Goal: Task Accomplishment & Management: Use online tool/utility

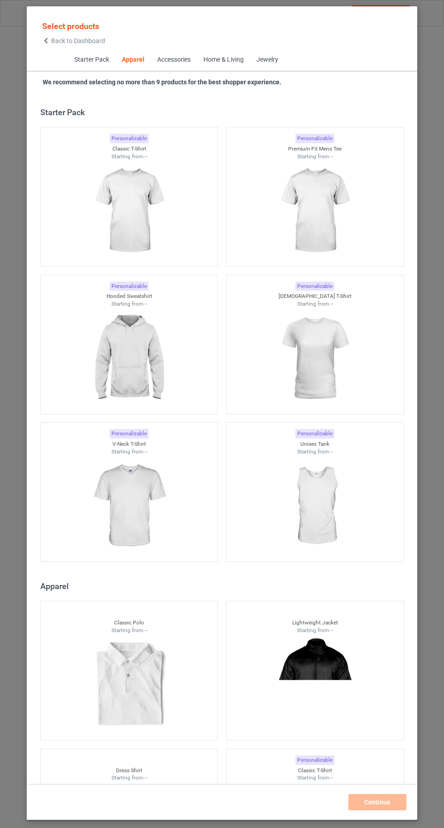
scroll to position [485, 0]
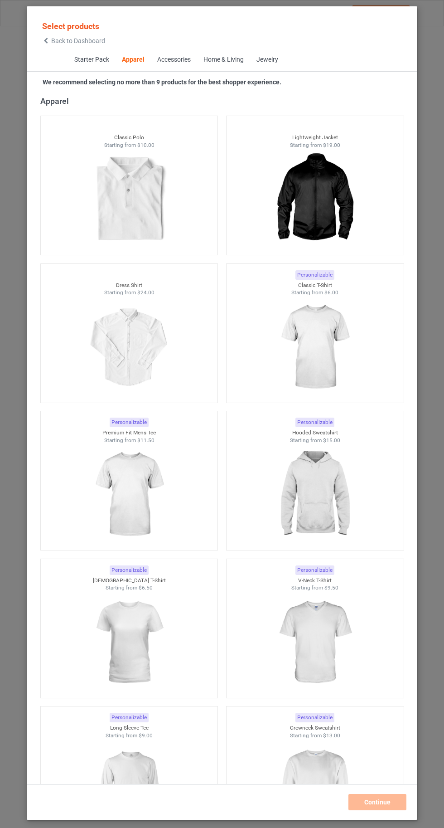
click at [319, 383] on img at bounding box center [314, 348] width 81 height 102
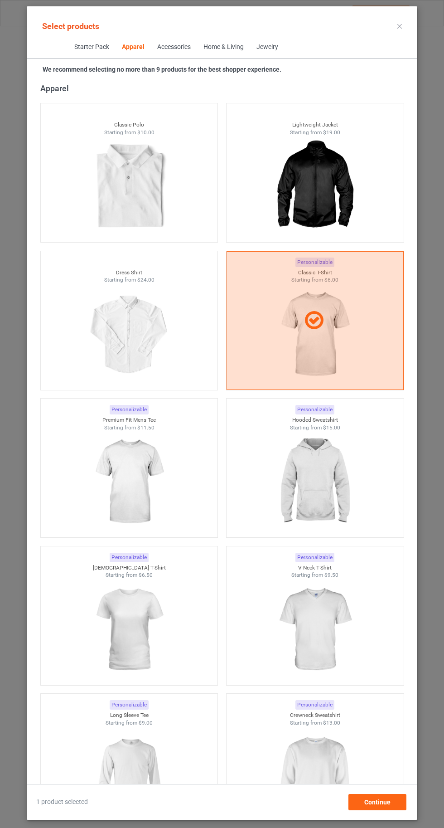
click at [312, 486] on img at bounding box center [314, 482] width 81 height 102
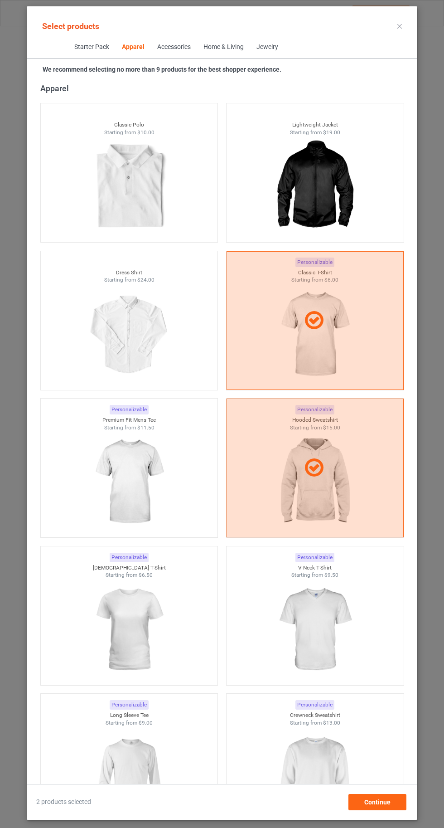
click at [310, 789] on img at bounding box center [314, 777] width 81 height 102
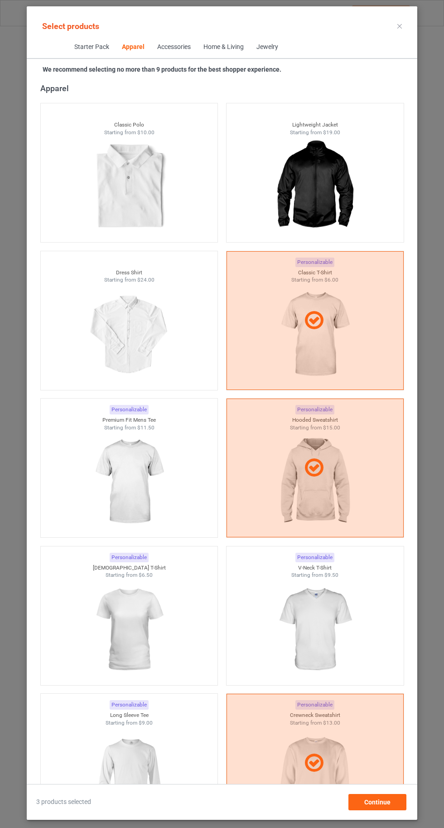
click at [146, 768] on img at bounding box center [128, 777] width 81 height 102
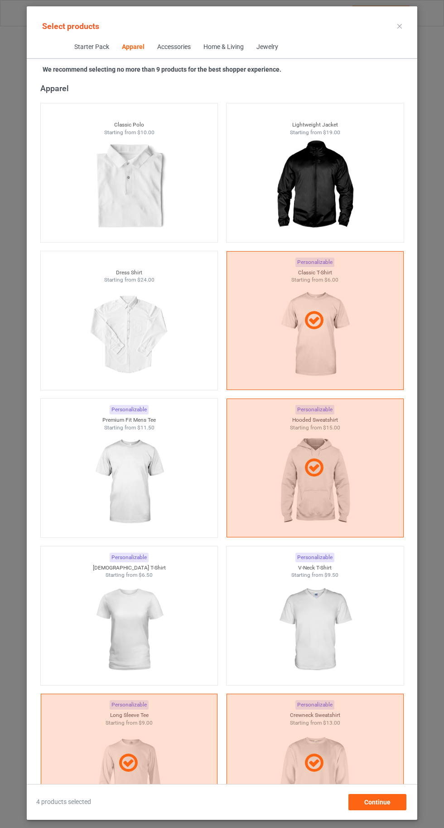
click at [151, 639] on img at bounding box center [128, 630] width 81 height 102
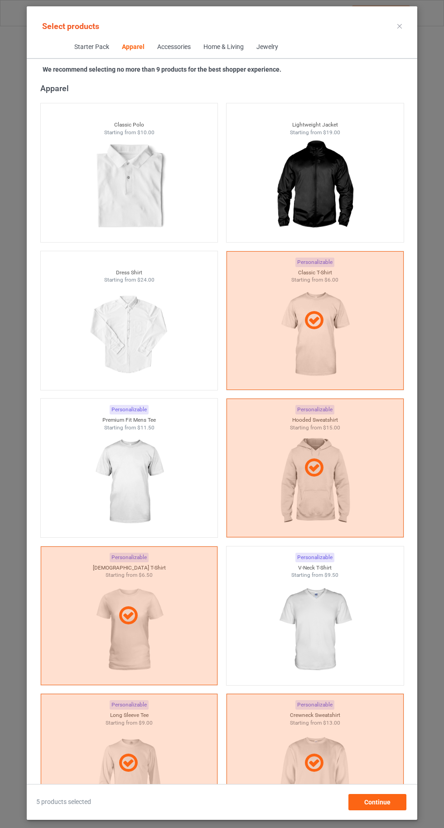
click at [306, 635] on img at bounding box center [314, 630] width 81 height 102
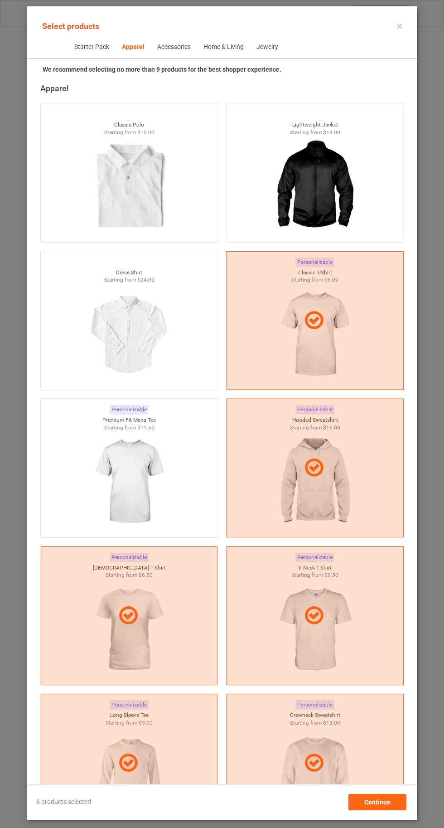
click at [162, 473] on img at bounding box center [128, 482] width 81 height 102
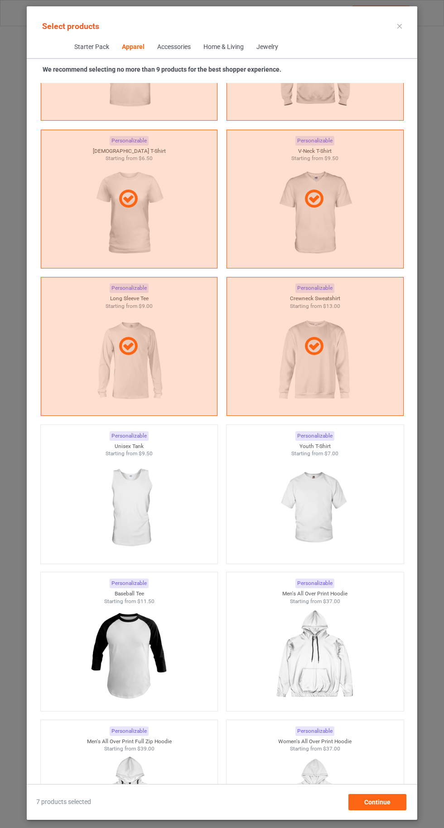
scroll to position [912, 0]
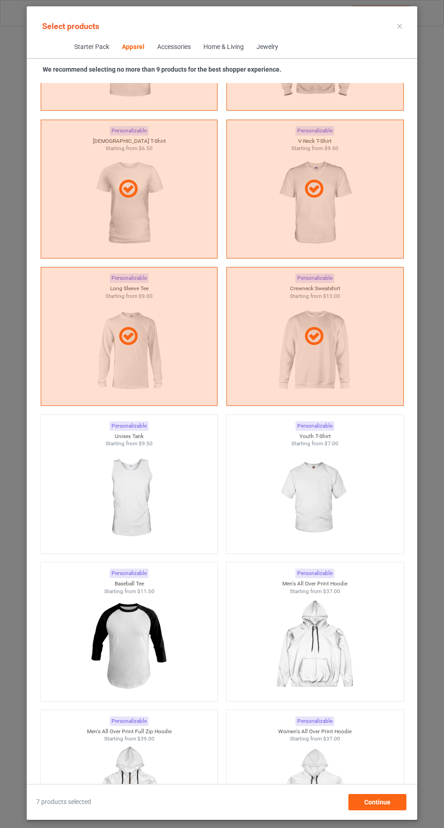
click at [324, 514] on img at bounding box center [314, 499] width 81 height 102
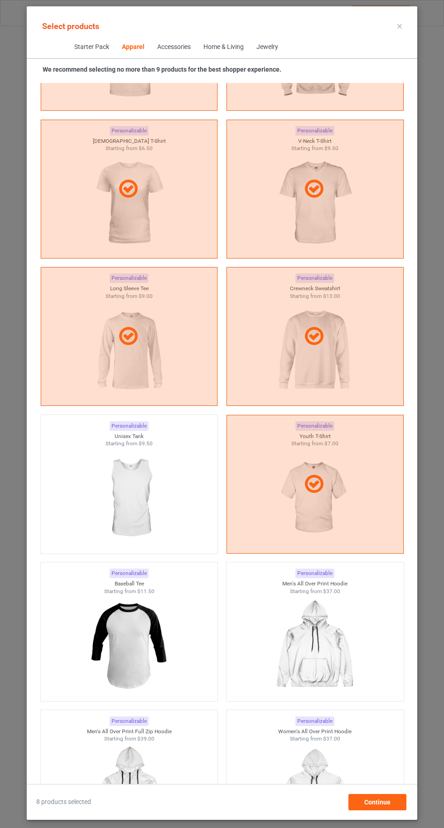
click at [138, 512] on img at bounding box center [128, 499] width 81 height 102
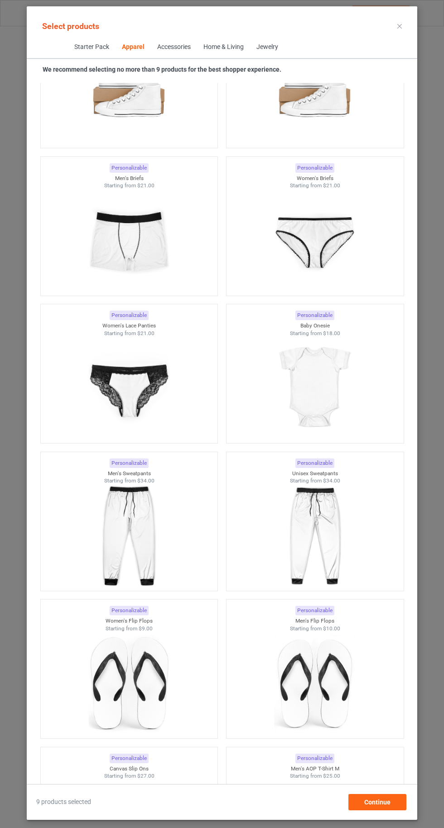
scroll to position [571, 0]
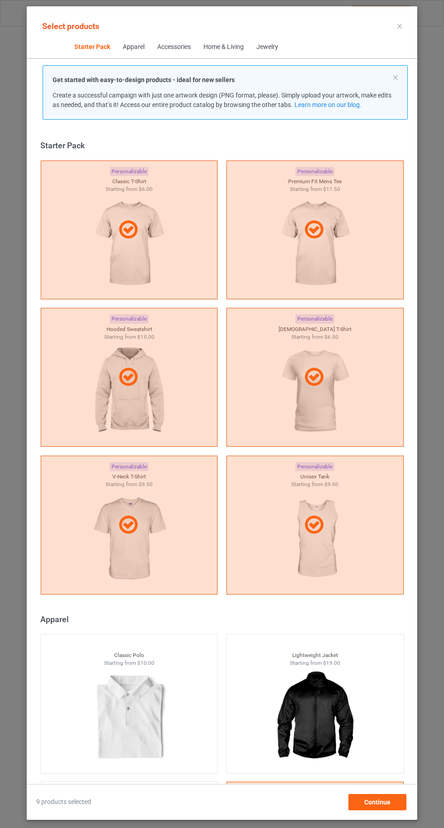
click at [400, 26] on icon at bounding box center [400, 26] width 5 height 5
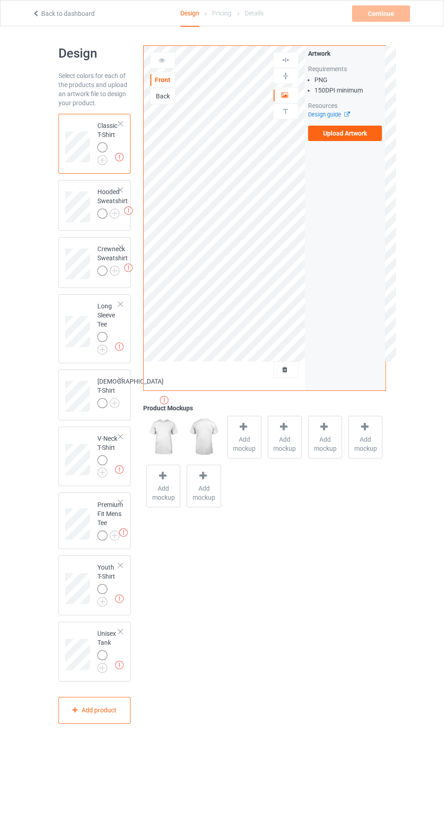
click at [0, 0] on img at bounding box center [0, 0] width 0 height 0
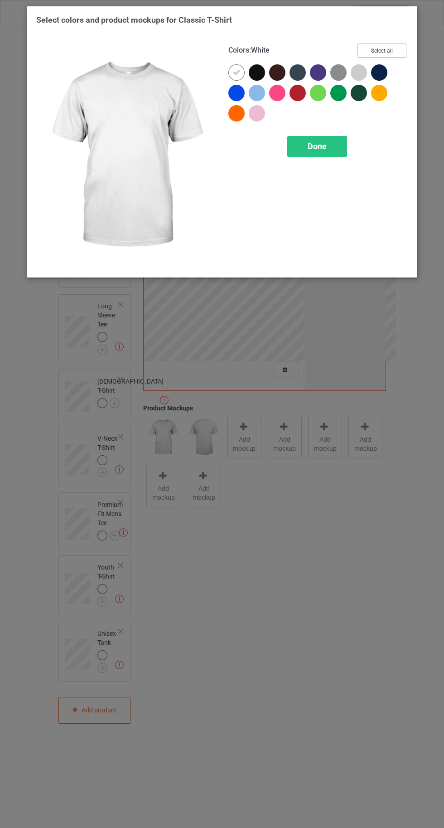
click at [394, 50] on button "Select all" at bounding box center [382, 51] width 49 height 14
click at [236, 72] on icon at bounding box center [237, 72] width 8 height 8
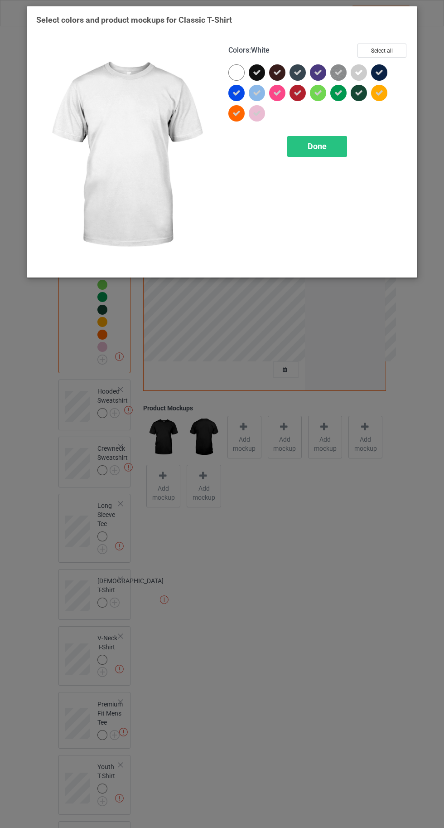
click at [331, 153] on div "Done" at bounding box center [317, 146] width 60 height 21
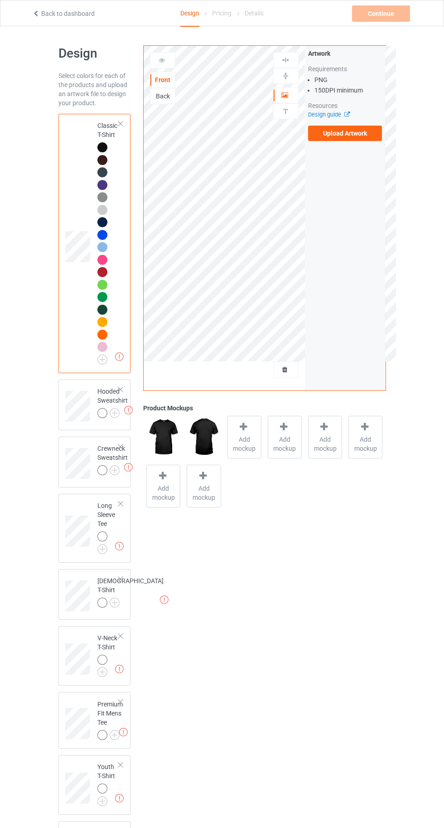
click at [0, 0] on img at bounding box center [0, 0] width 0 height 0
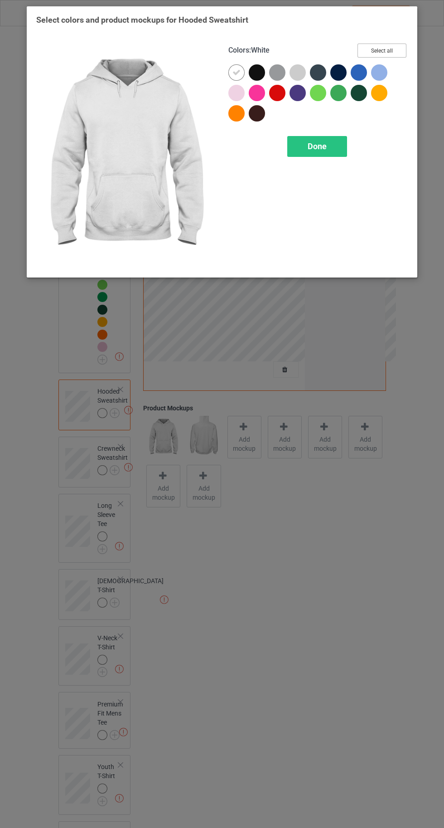
click at [386, 53] on button "Select all" at bounding box center [382, 51] width 49 height 14
click at [236, 72] on icon at bounding box center [237, 72] width 8 height 8
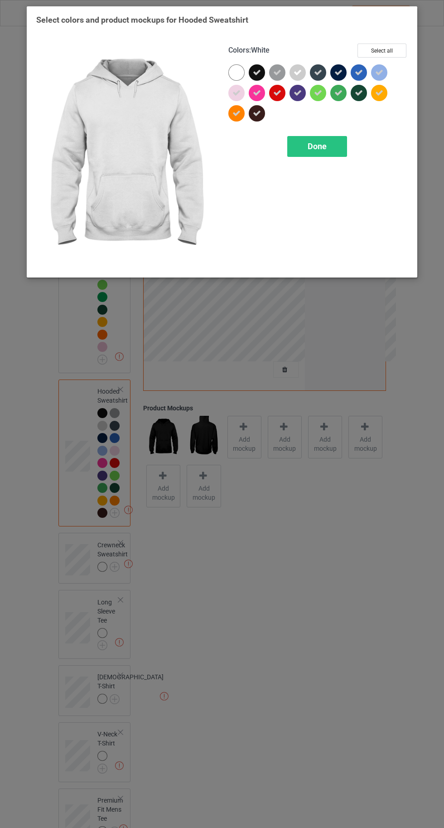
click at [308, 151] on div "Done" at bounding box center [317, 146] width 60 height 21
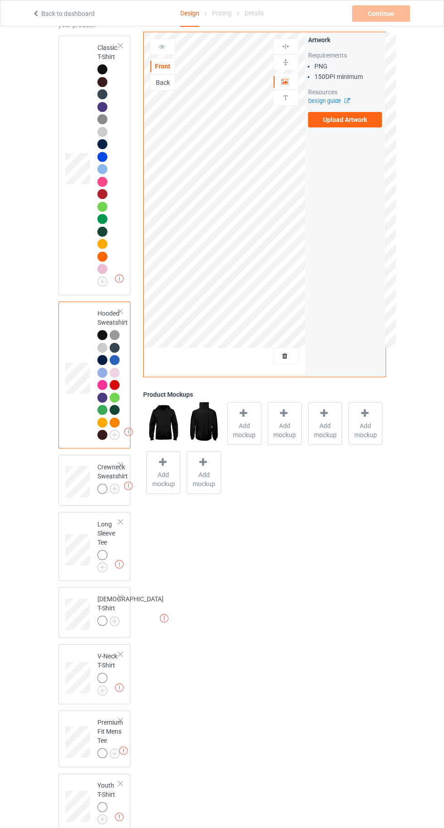
scroll to position [101, 0]
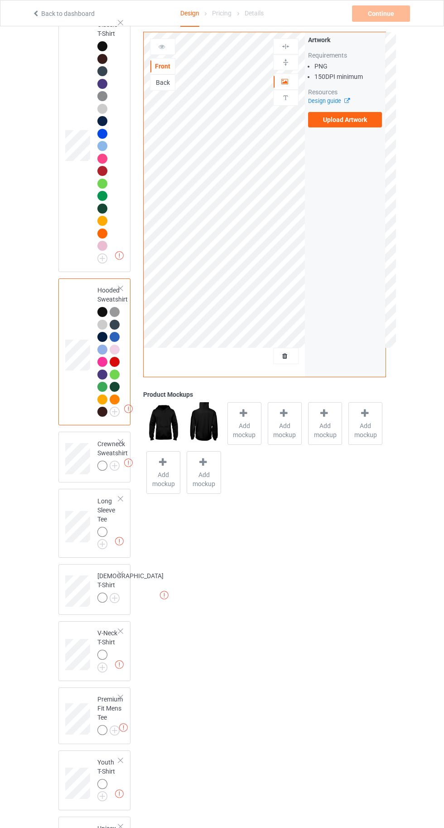
click at [0, 0] on img at bounding box center [0, 0] width 0 height 0
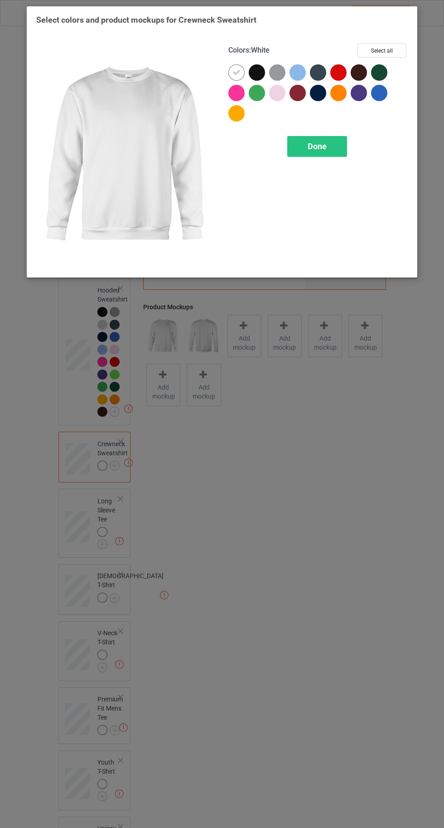
click at [385, 52] on button "Select all" at bounding box center [382, 51] width 49 height 14
click at [232, 72] on div at bounding box center [237, 72] width 16 height 16
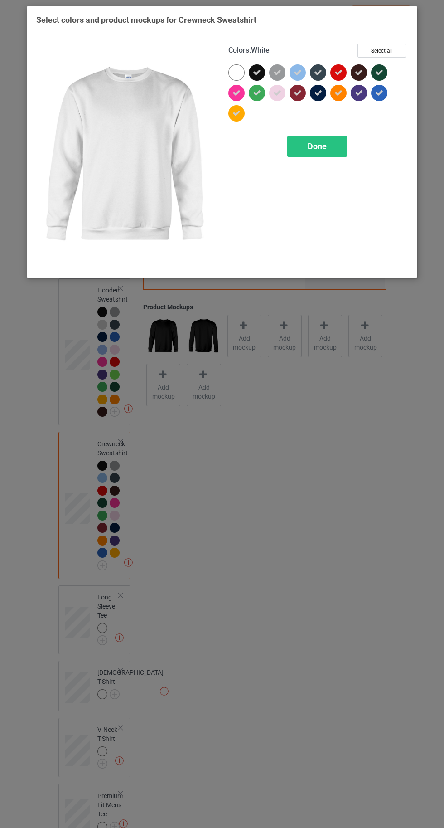
click at [311, 156] on div "Done" at bounding box center [317, 146] width 60 height 21
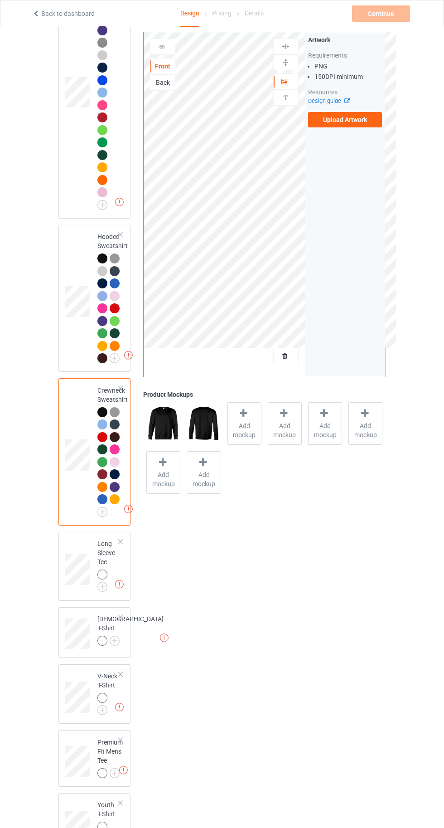
scroll to position [252, 0]
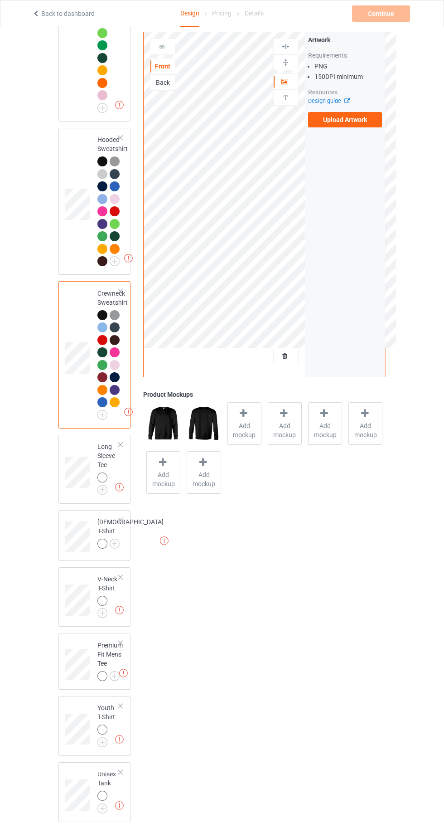
click at [0, 0] on img at bounding box center [0, 0] width 0 height 0
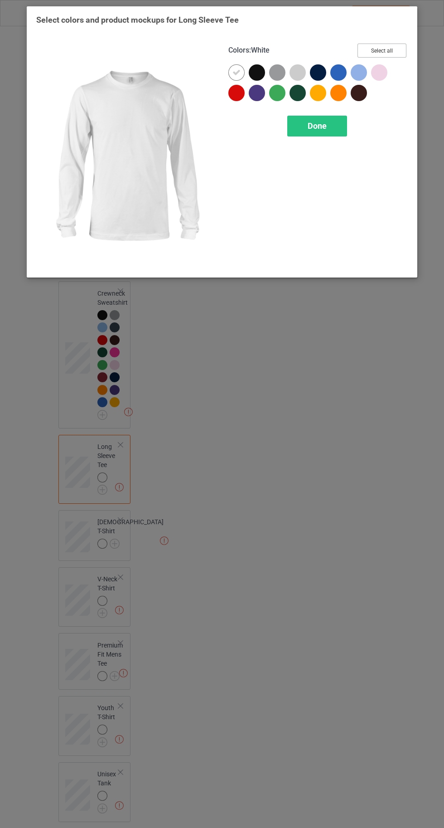
click at [382, 50] on button "Select all" at bounding box center [382, 51] width 49 height 14
click at [233, 72] on icon at bounding box center [237, 72] width 8 height 8
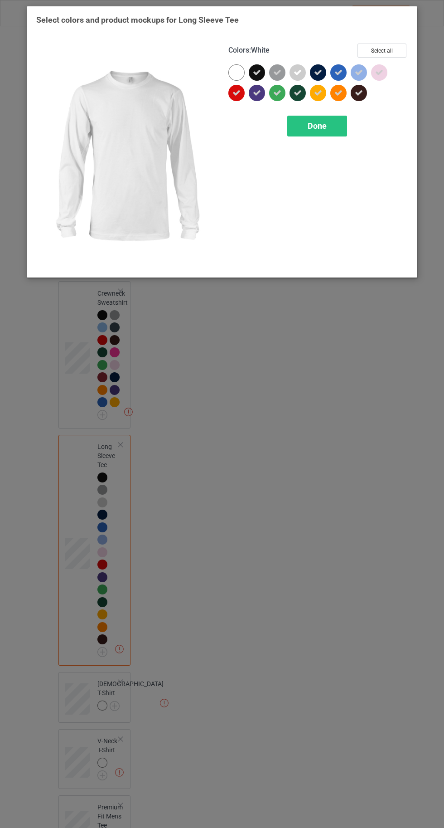
click at [340, 131] on div "Done" at bounding box center [317, 126] width 60 height 21
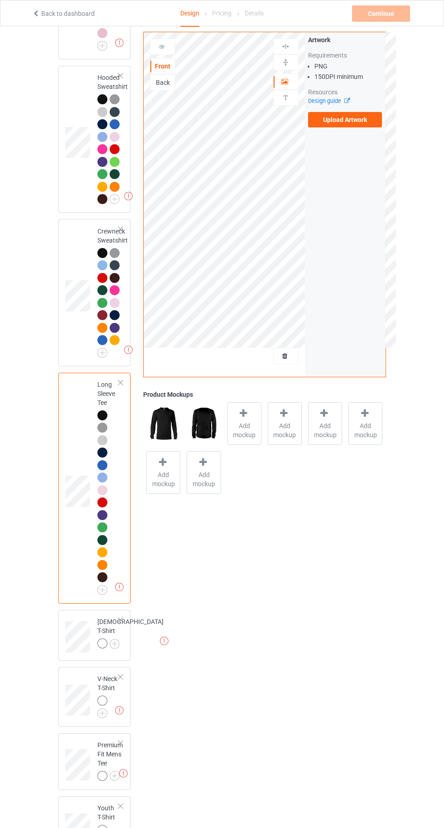
scroll to position [414, 0]
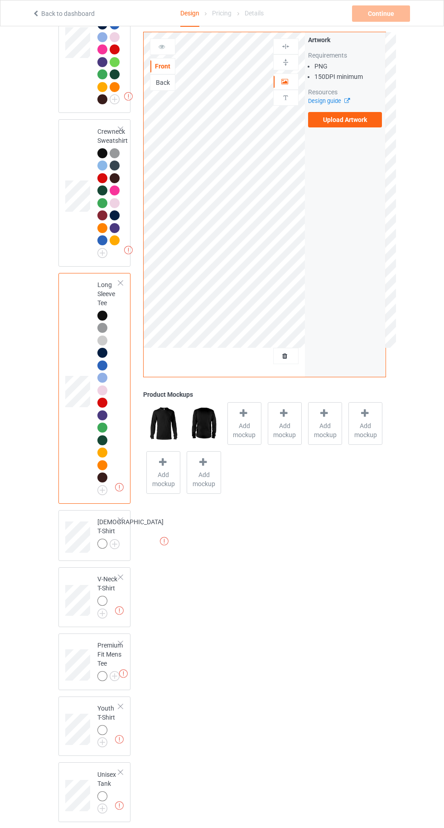
click at [0, 0] on img at bounding box center [0, 0] width 0 height 0
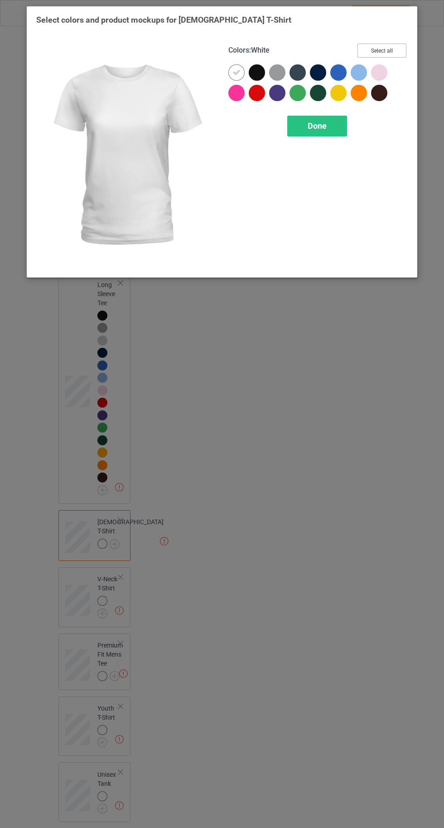
click at [376, 47] on button "Select all" at bounding box center [382, 51] width 49 height 14
click at [231, 73] on div at bounding box center [237, 72] width 16 height 16
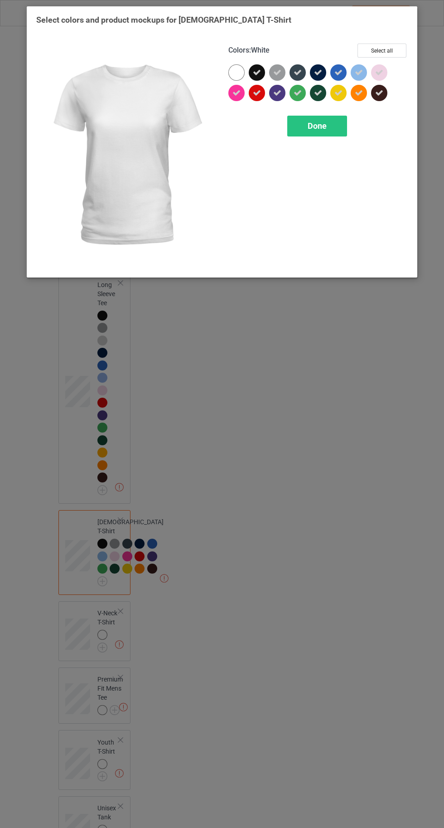
click at [308, 132] on div "Done" at bounding box center [317, 126] width 60 height 21
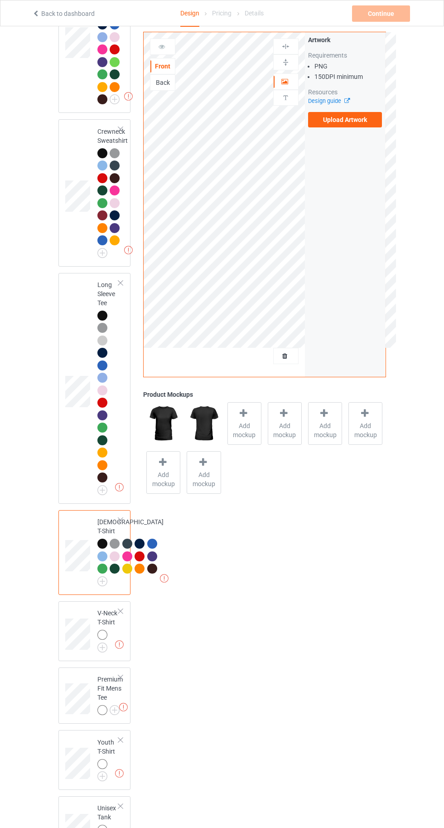
scroll to position [588, 0]
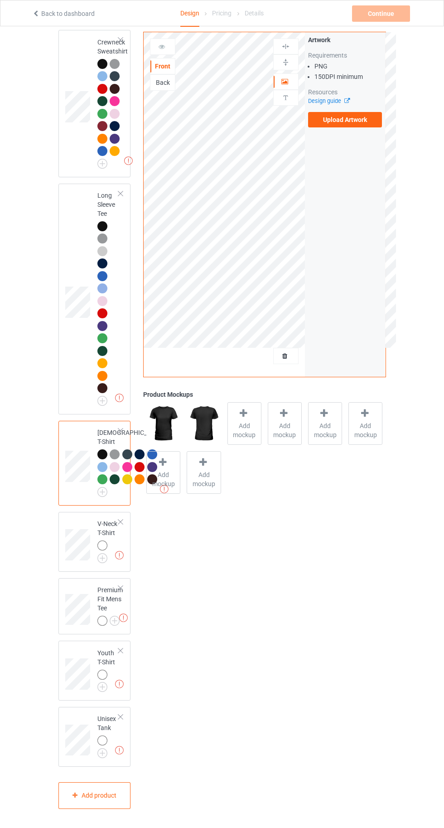
click at [0, 0] on img at bounding box center [0, 0] width 0 height 0
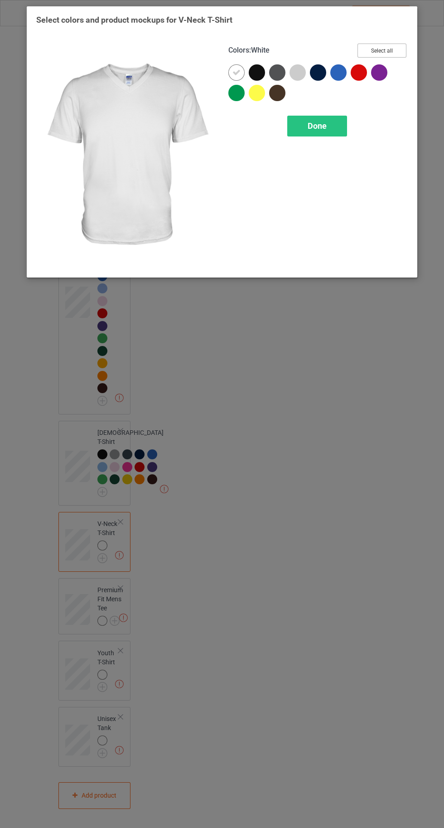
click at [380, 47] on button "Select all" at bounding box center [382, 51] width 49 height 14
click at [236, 72] on icon at bounding box center [237, 72] width 8 height 8
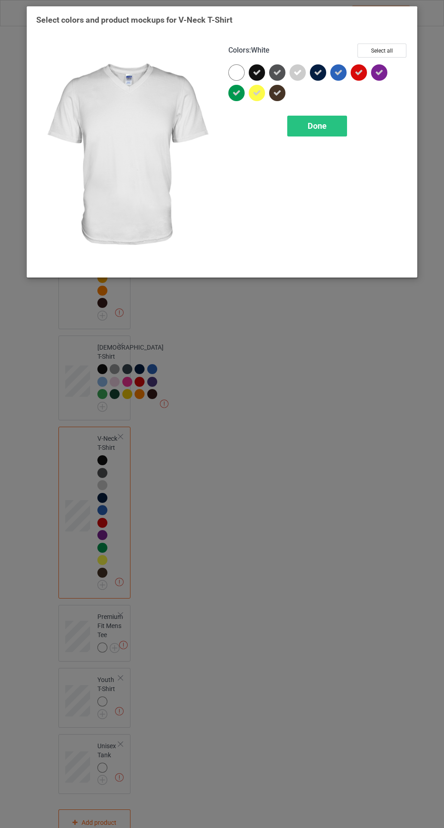
click at [297, 124] on div "Done" at bounding box center [317, 126] width 60 height 21
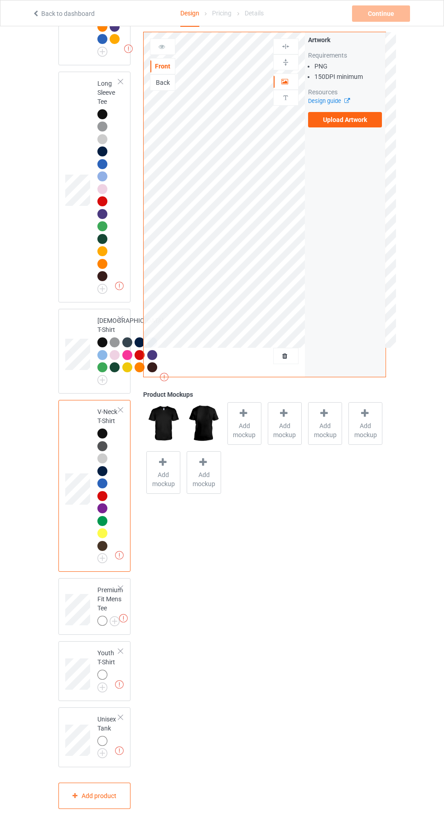
scroll to position [701, 0]
click at [0, 0] on img at bounding box center [0, 0] width 0 height 0
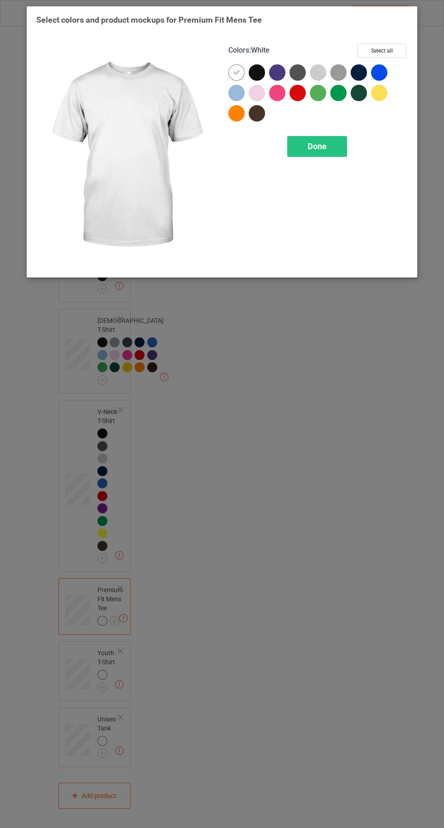
click at [378, 55] on button "Select all" at bounding box center [382, 51] width 49 height 14
click at [231, 73] on div at bounding box center [237, 72] width 16 height 16
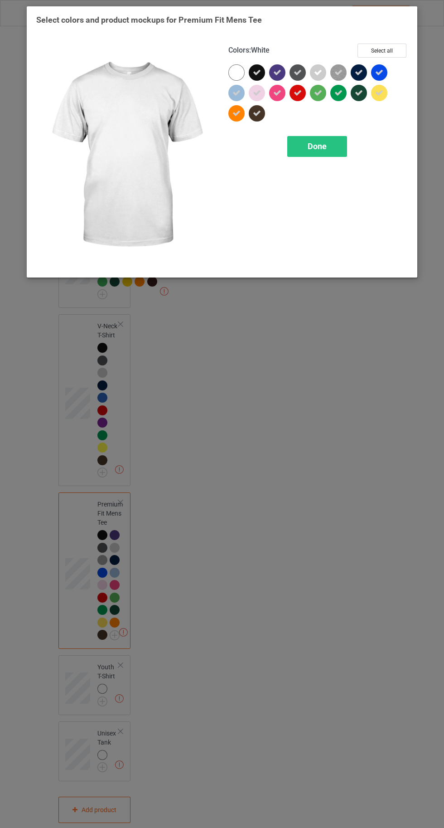
click at [307, 145] on div "Done" at bounding box center [317, 146] width 60 height 21
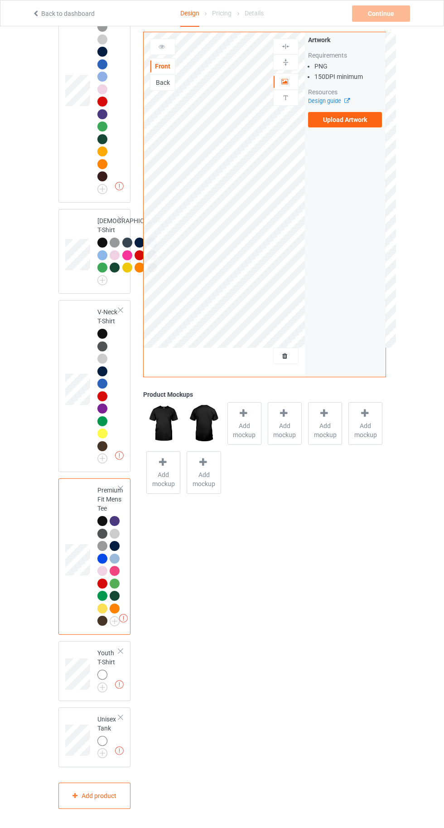
click at [0, 0] on img at bounding box center [0, 0] width 0 height 0
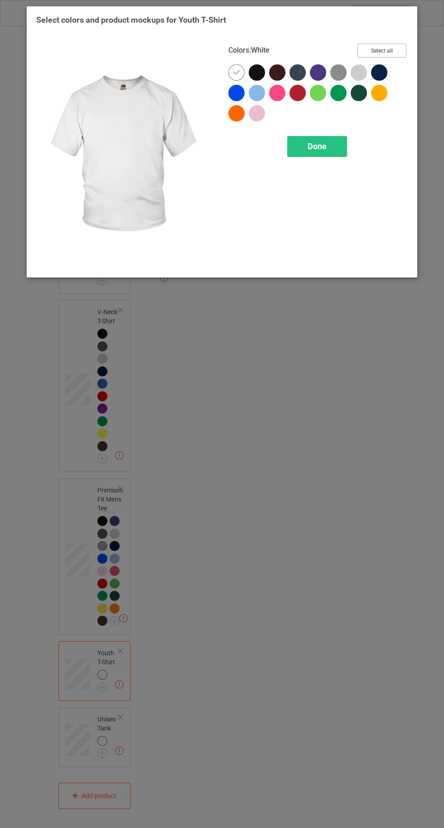
click at [377, 44] on button "Select all" at bounding box center [382, 51] width 49 height 14
click at [231, 72] on div at bounding box center [237, 72] width 16 height 16
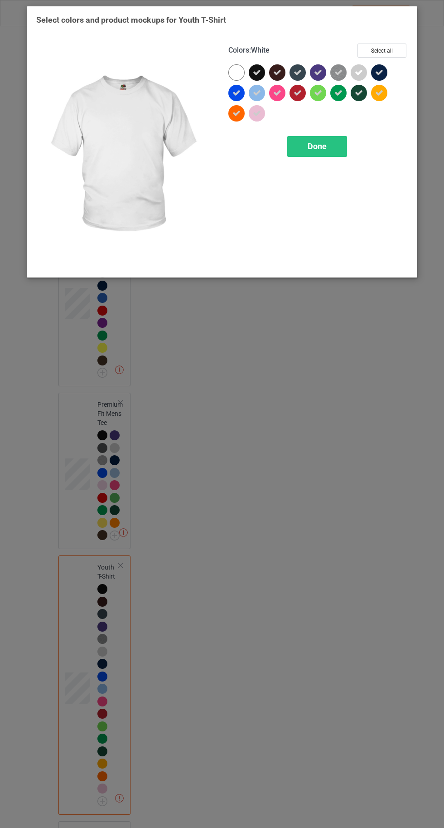
click at [320, 149] on span "Done" at bounding box center [317, 146] width 19 height 10
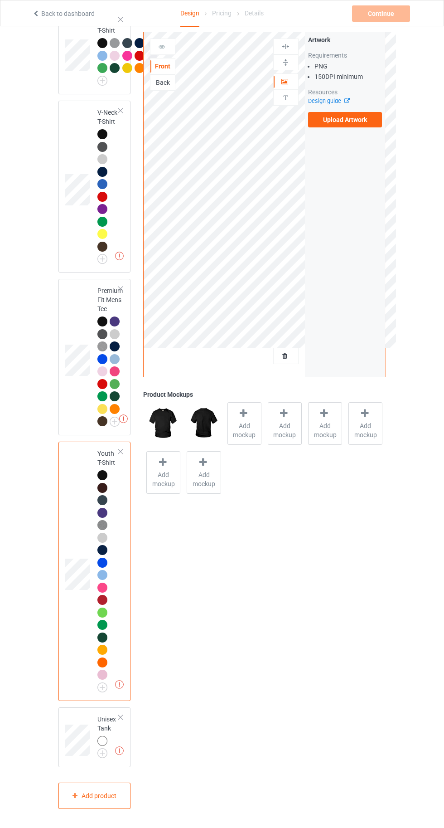
scroll to position [1000, 0]
click at [0, 0] on img at bounding box center [0, 0] width 0 height 0
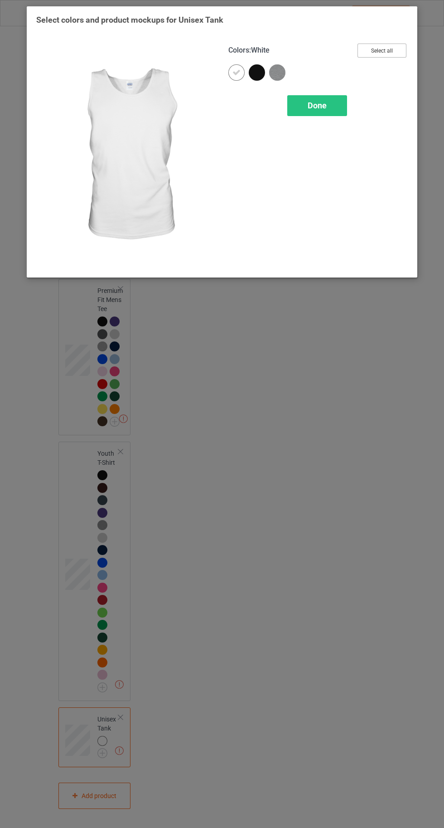
click at [392, 46] on button "Select all" at bounding box center [382, 51] width 49 height 14
click at [236, 72] on icon at bounding box center [237, 72] width 8 height 8
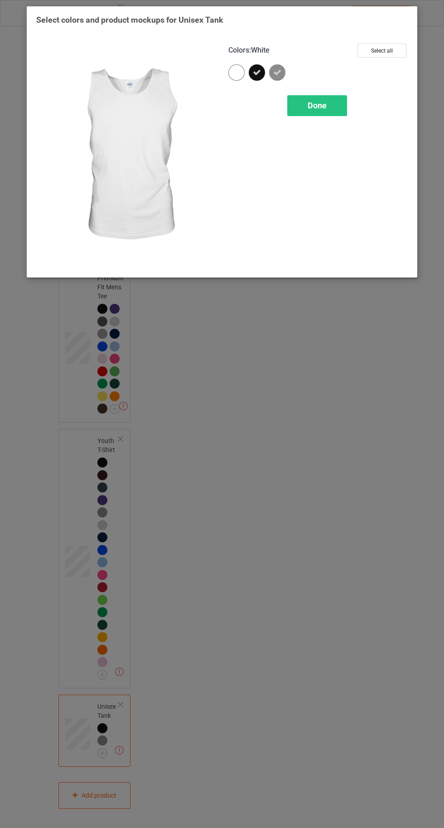
click at [325, 102] on span "Done" at bounding box center [317, 106] width 19 height 10
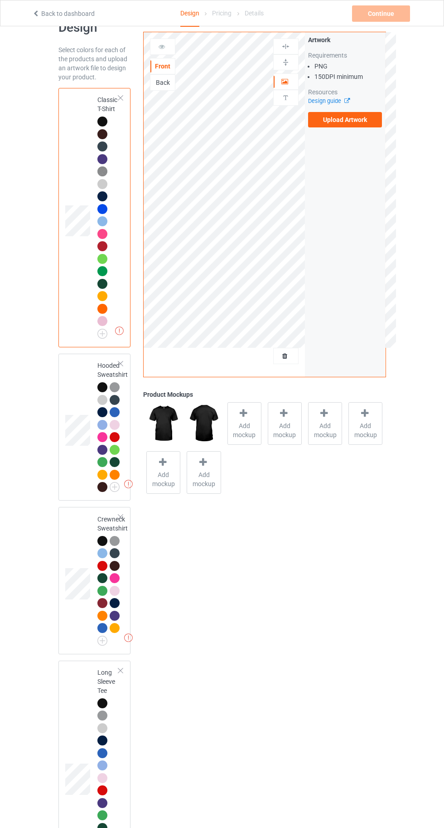
click at [239, 425] on span "Add mockup" at bounding box center [244, 430] width 33 height 18
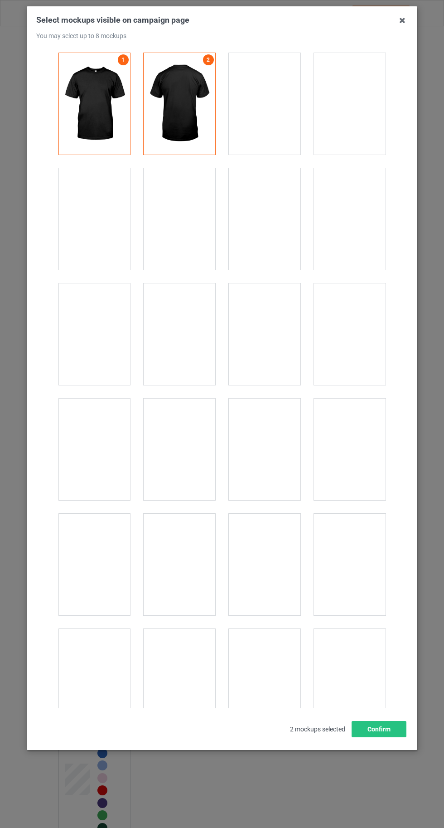
scroll to position [12504, 0]
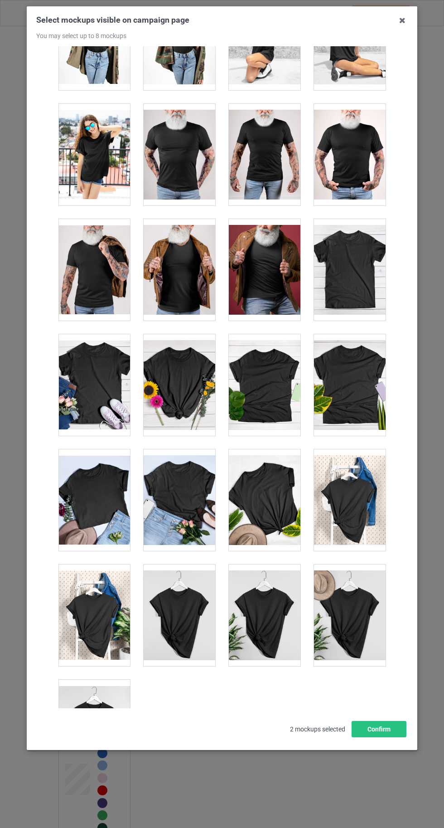
click at [100, 711] on div at bounding box center [94, 731] width 72 height 102
click at [389, 737] on button "Confirm" at bounding box center [379, 729] width 55 height 16
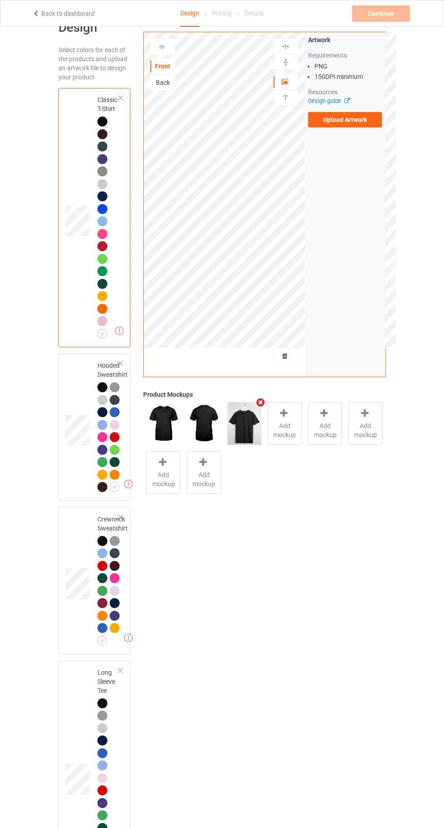
click at [351, 124] on label "Upload Artwork" at bounding box center [345, 119] width 74 height 15
click at [0, 0] on input "Upload Artwork" at bounding box center [0, 0] width 0 height 0
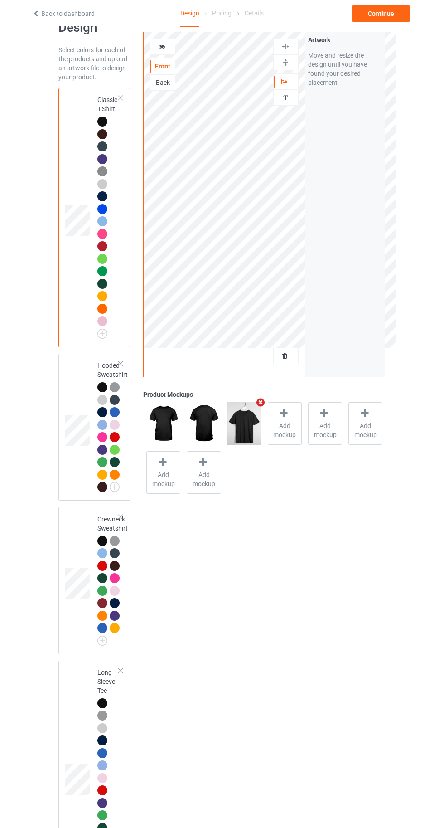
click at [284, 412] on icon at bounding box center [283, 414] width 11 height 10
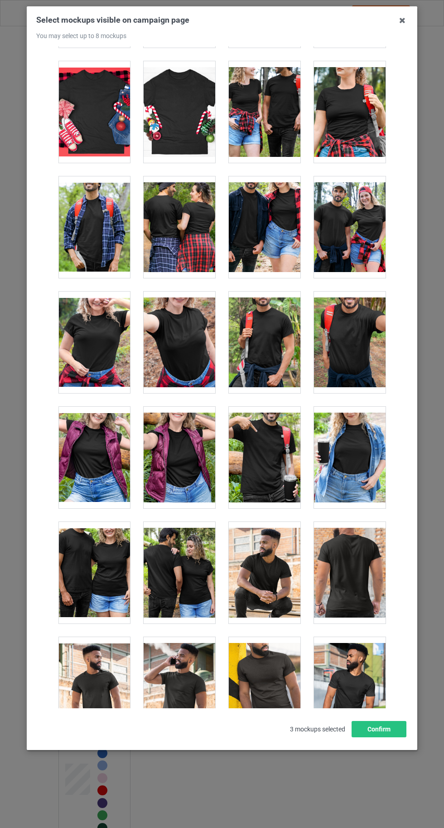
scroll to position [12504, 0]
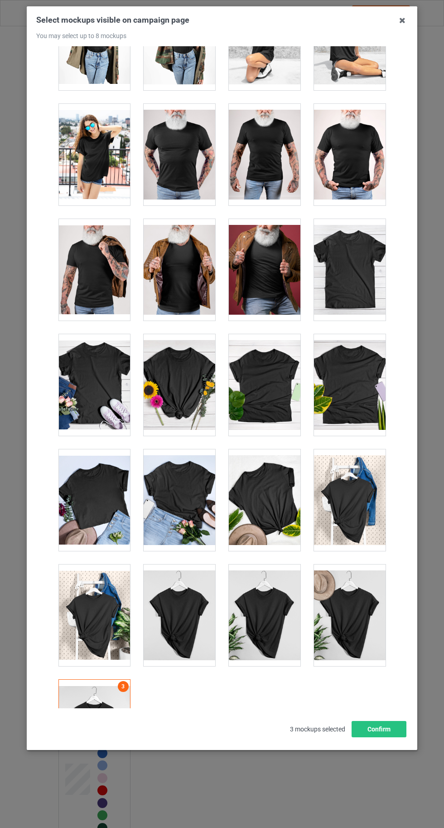
click at [100, 705] on div at bounding box center [94, 731] width 72 height 102
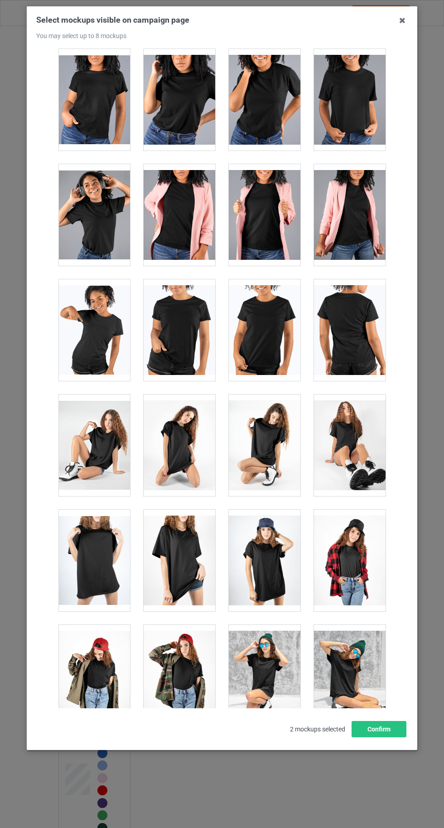
scroll to position [11866, 0]
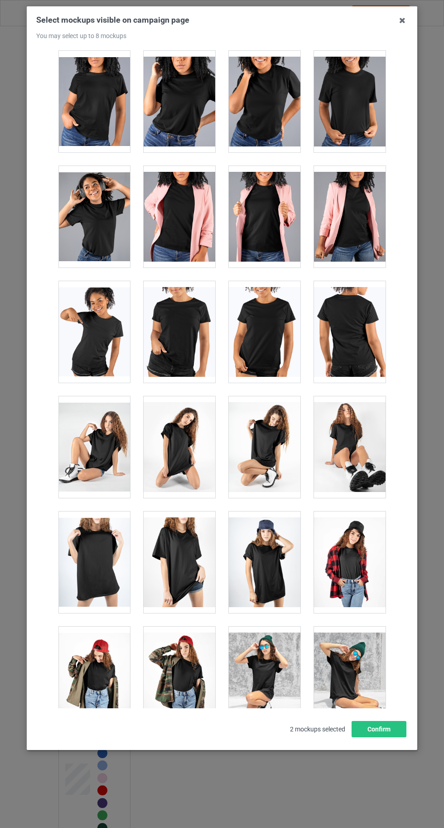
click at [177, 541] on div at bounding box center [180, 563] width 72 height 102
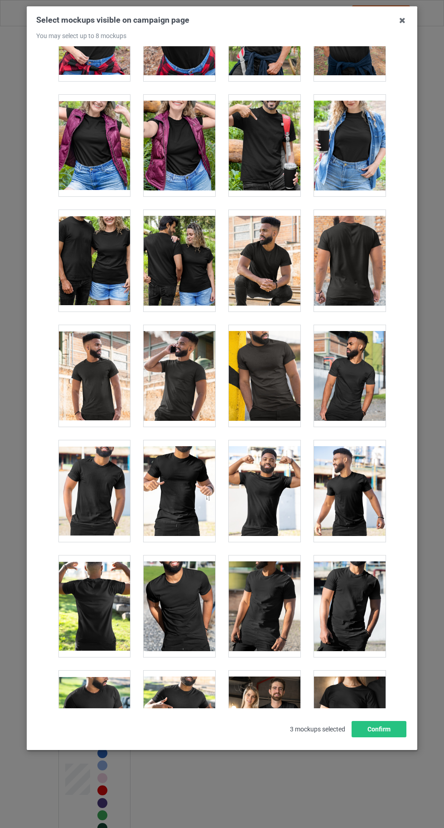
scroll to position [10313, 0]
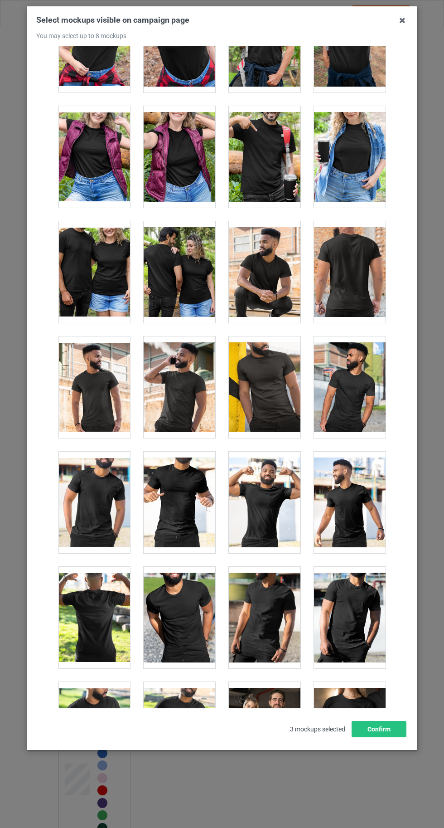
click at [256, 479] on div at bounding box center [265, 503] width 72 height 102
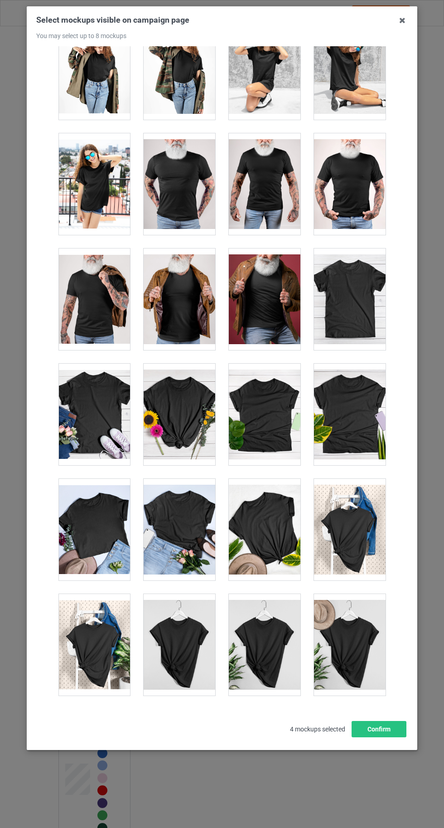
scroll to position [12504, 0]
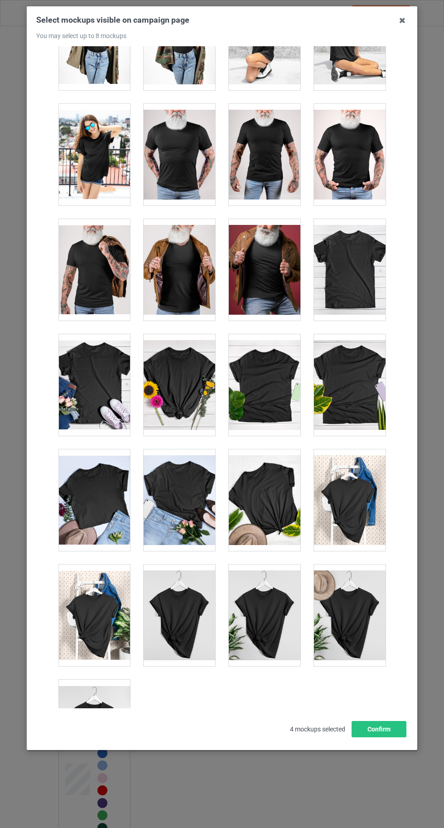
click at [86, 719] on div at bounding box center [94, 731] width 72 height 102
click at [384, 737] on button "Confirm" at bounding box center [379, 729] width 55 height 16
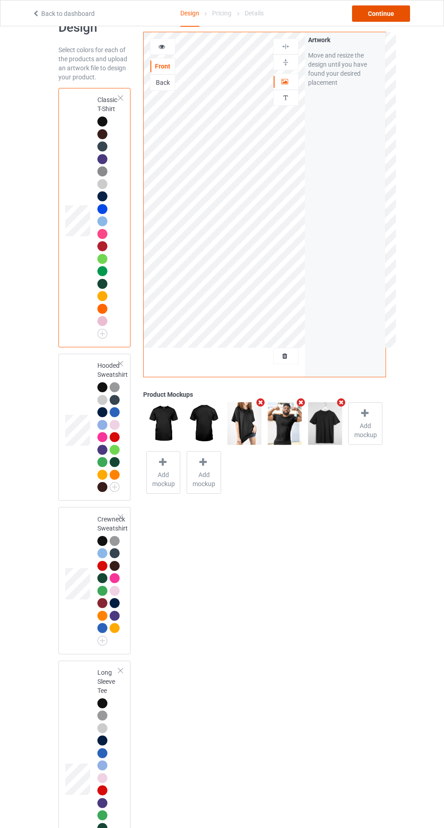
click at [385, 13] on div "Continue" at bounding box center [381, 13] width 58 height 16
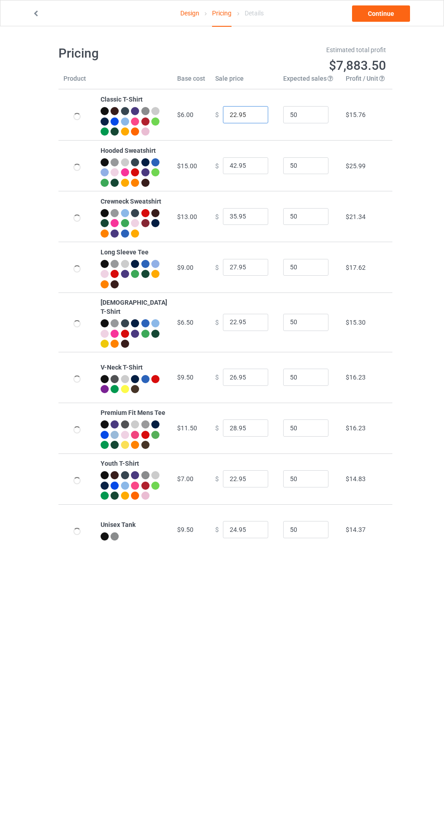
click at [223, 122] on input "22.95" at bounding box center [245, 114] width 45 height 17
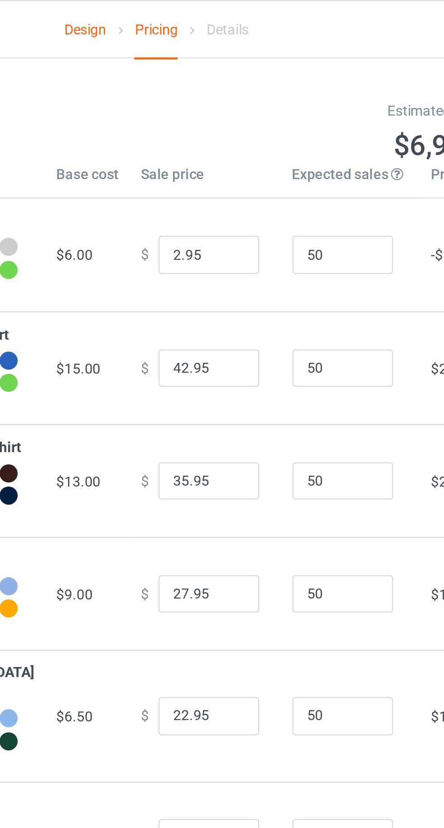
click at [327, 191] on td "50" at bounding box center [309, 165] width 63 height 51
click at [223, 121] on input "2.95" at bounding box center [245, 114] width 45 height 17
click at [223, 118] on input "2.95" at bounding box center [245, 114] width 45 height 17
type input "20.95"
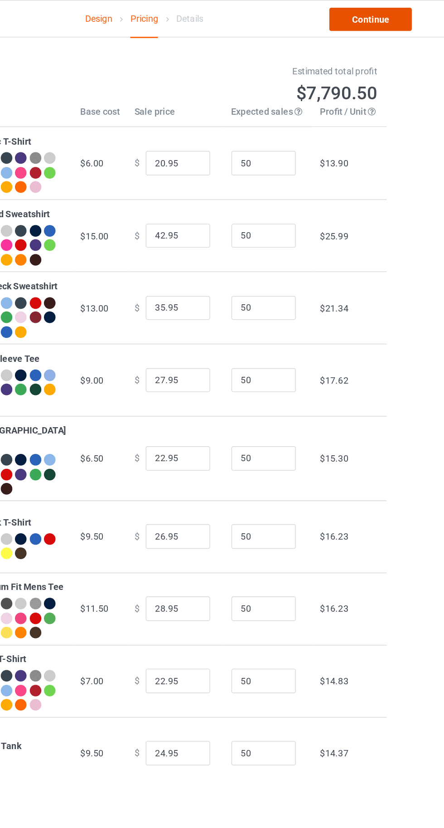
click at [373, 19] on link "Continue" at bounding box center [381, 13] width 58 height 16
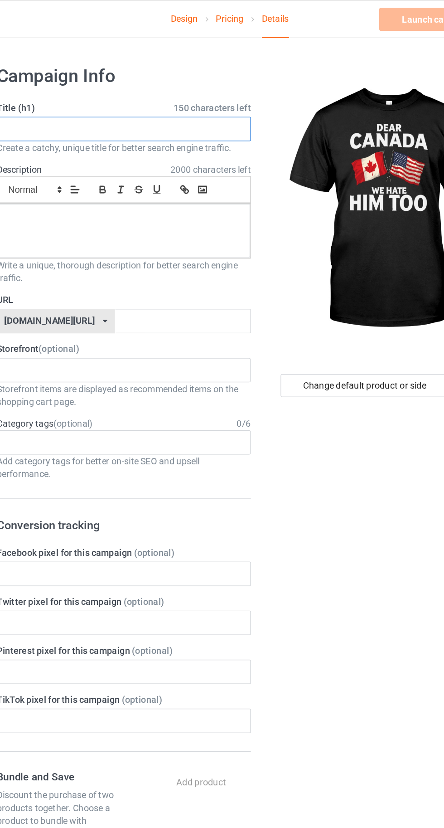
click at [114, 91] on input "text" at bounding box center [147, 90] width 179 height 17
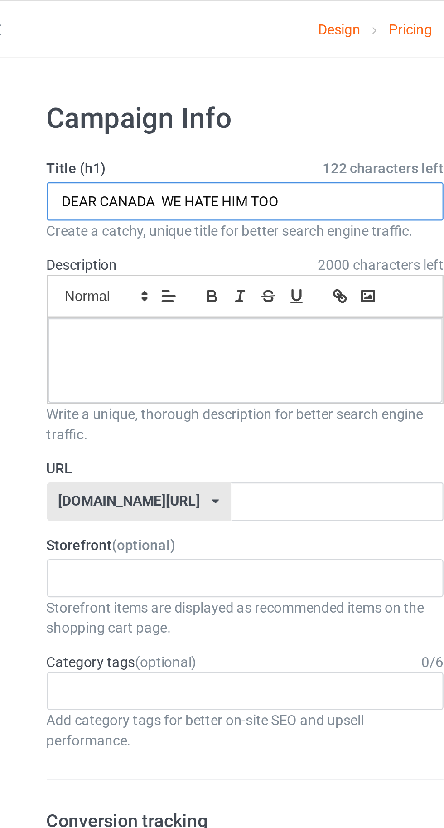
type input "DEAR CANADA WE HATE HIM TOO"
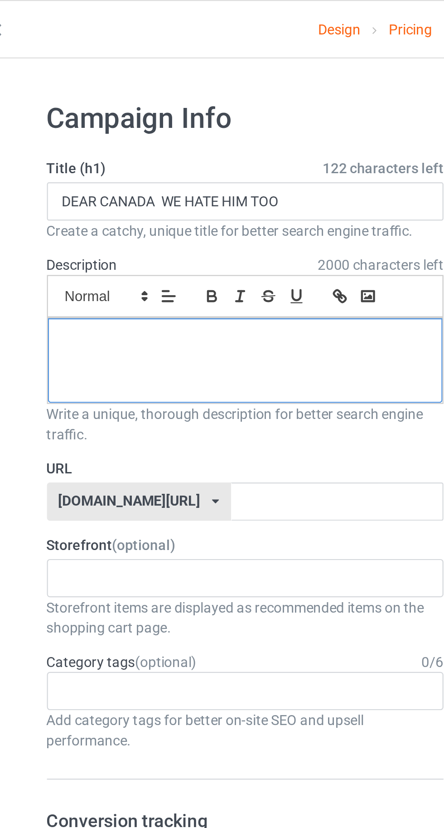
click at [97, 164] on div at bounding box center [148, 162] width 178 height 38
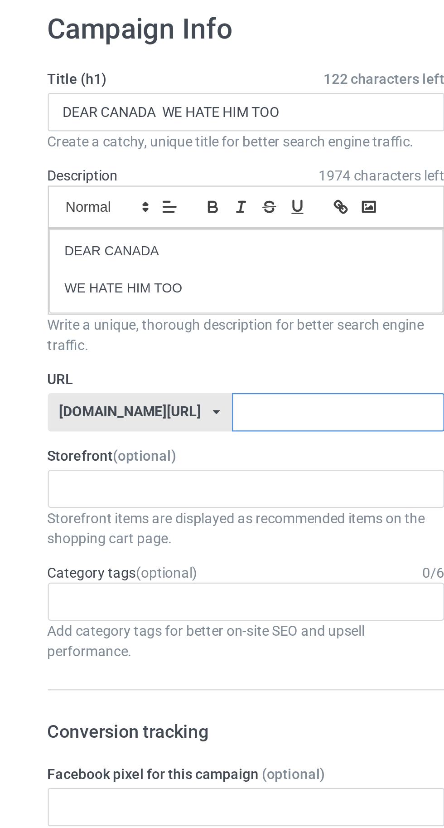
click at [198, 227] on input "text" at bounding box center [189, 225] width 96 height 17
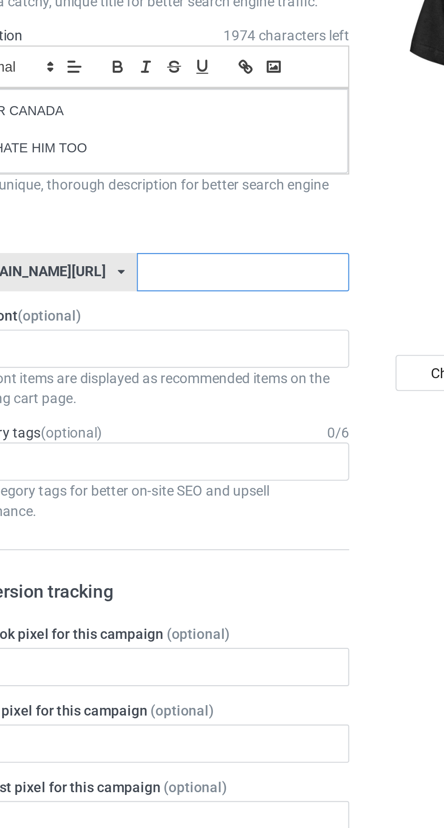
type input "J"
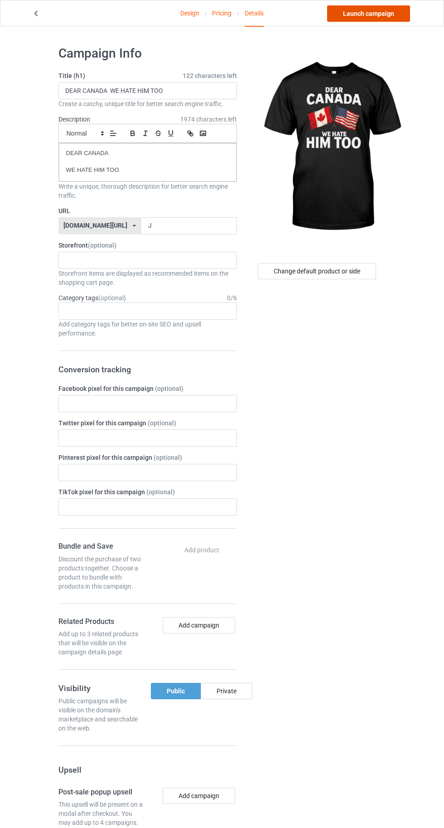
click at [364, 12] on link "Launch campaign" at bounding box center [368, 13] width 83 height 16
